Goal: Task Accomplishment & Management: Manage account settings

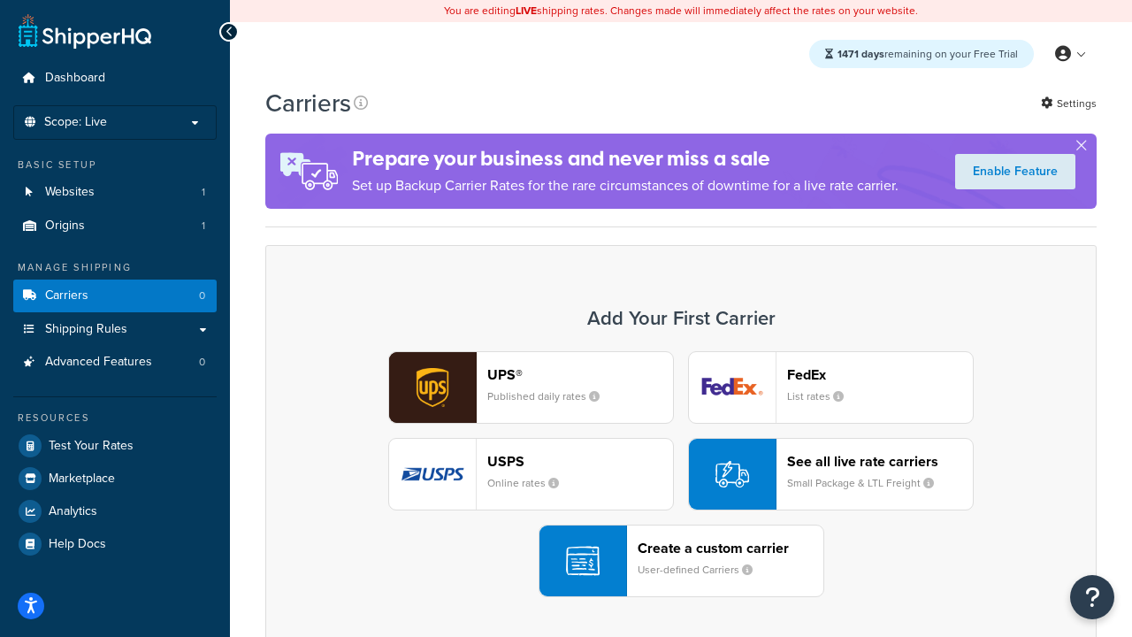
click at [681, 474] on div "UPS® Published daily rates FedEx List rates USPS Online rates See all live rate…" at bounding box center [681, 474] width 794 height 246
click at [880, 374] on header "FedEx" at bounding box center [880, 374] width 186 height 17
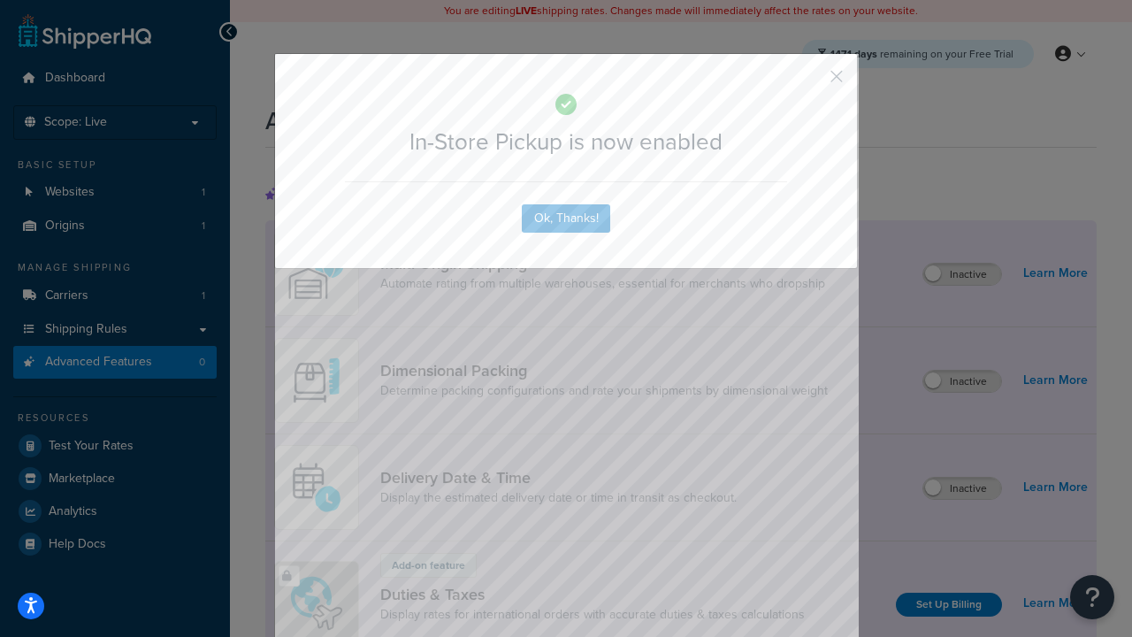
scroll to position [573, 0]
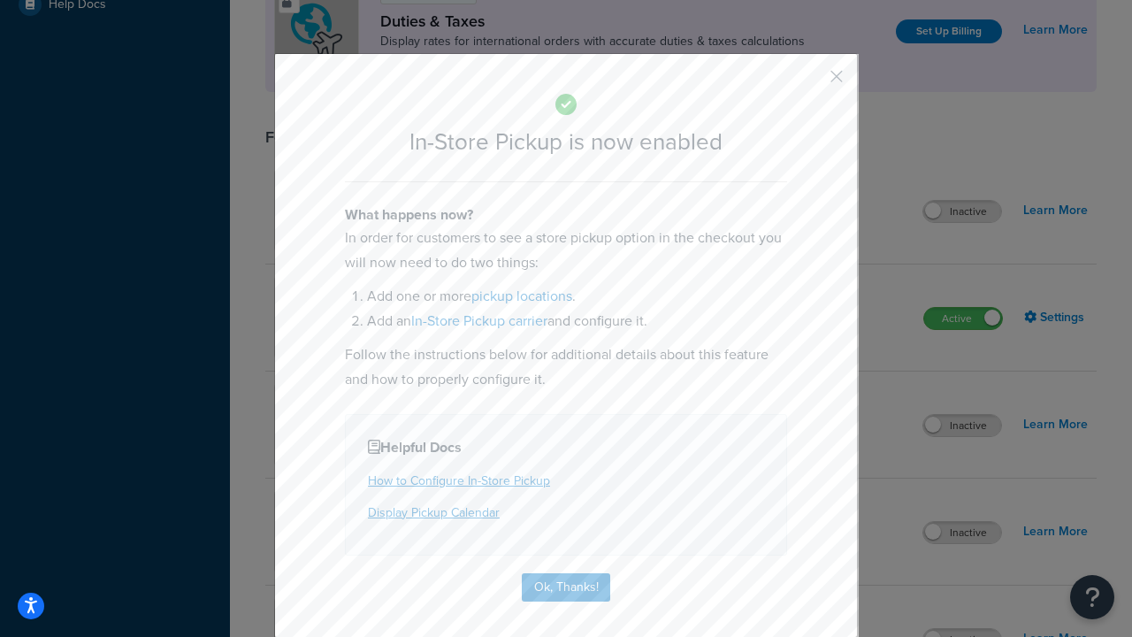
click at [810, 82] on button "button" at bounding box center [811, 83] width 4 height 4
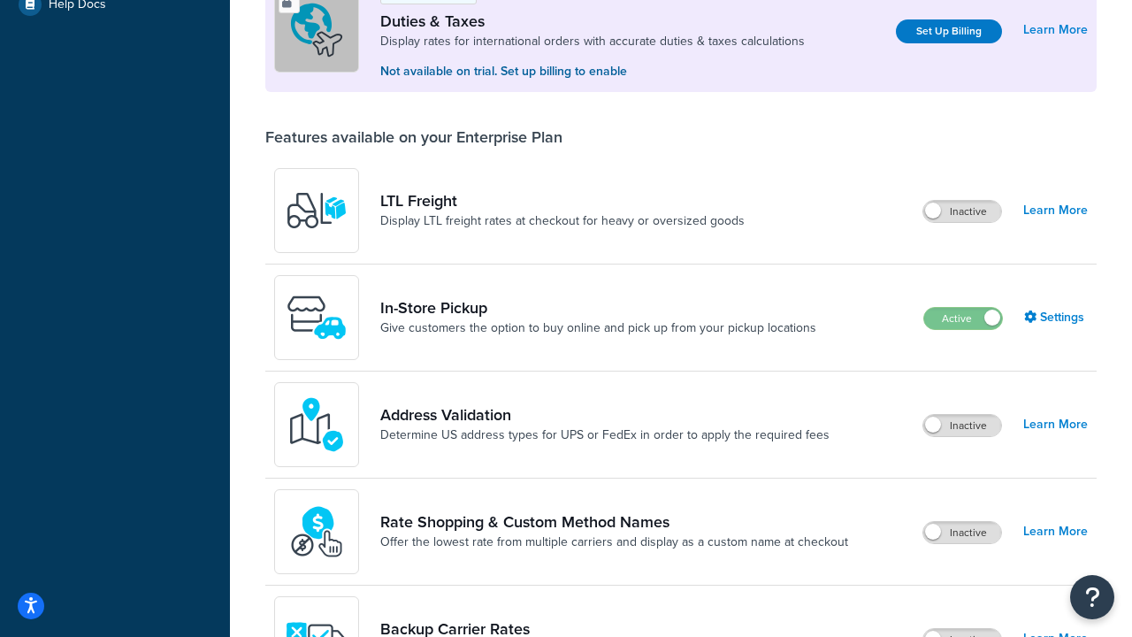
scroll to position [540, 0]
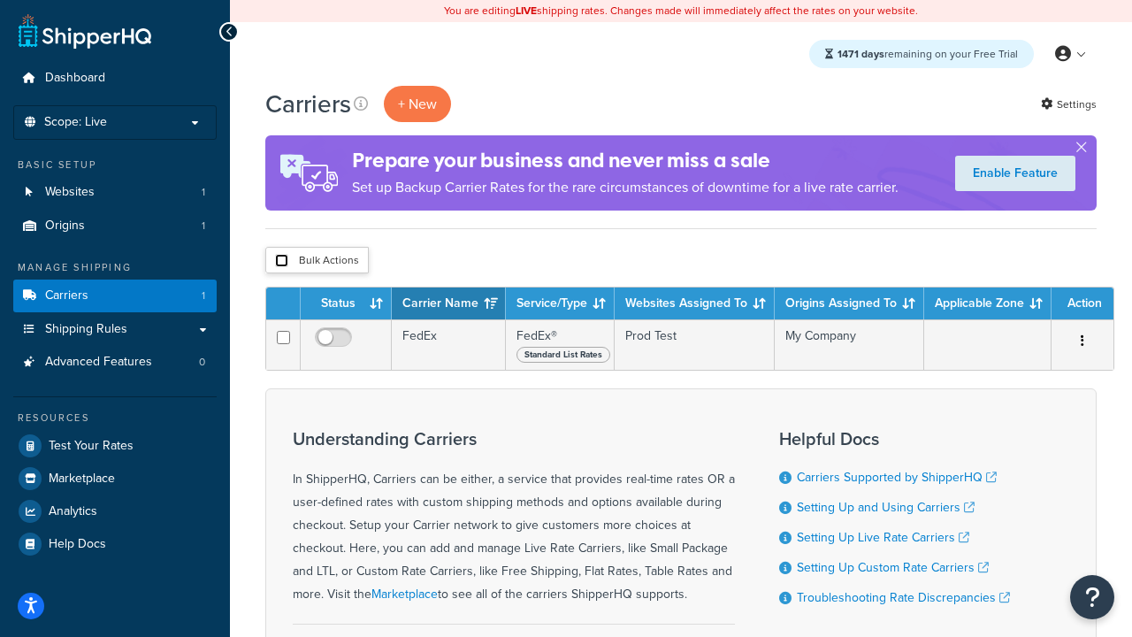
click at [281, 261] on input "checkbox" at bounding box center [281, 260] width 13 height 13
checkbox input "true"
click at [0, 0] on button "Delete" at bounding box center [0, 0] width 0 height 0
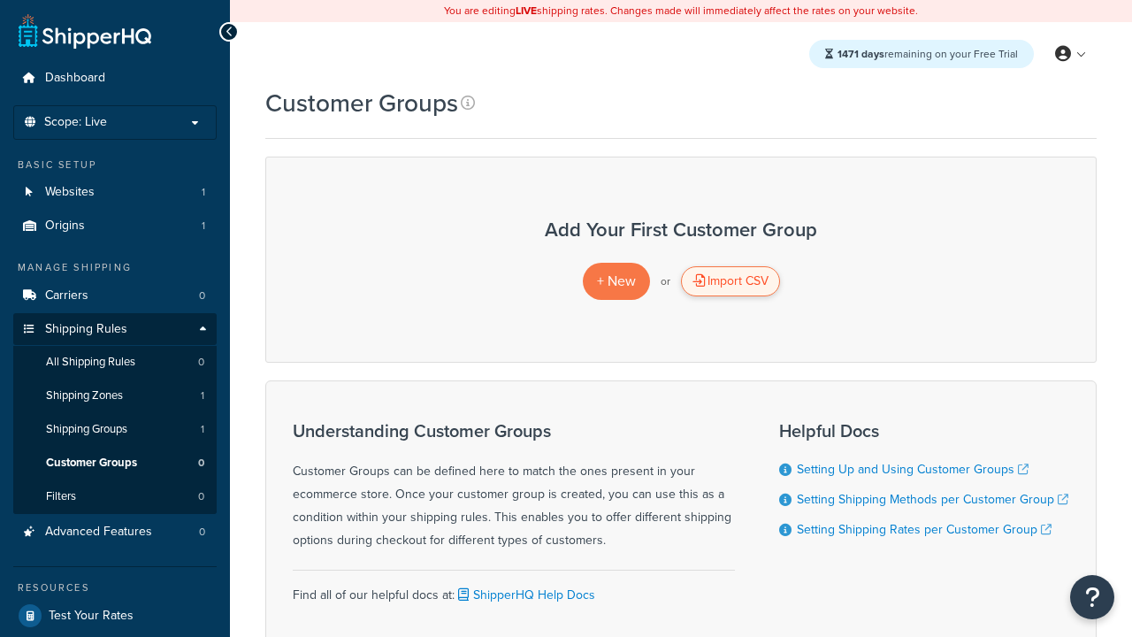
click at [730, 281] on div "Import CSV" at bounding box center [730, 281] width 99 height 30
